Goal: Task Accomplishment & Management: Manage account settings

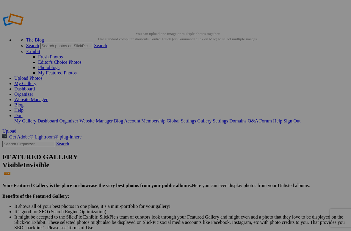
type input "Landscapes"
click at [23, 113] on link "Don" at bounding box center [18, 115] width 8 height 5
click at [300, 119] on link "Sign Out" at bounding box center [291, 121] width 17 height 5
